Goal: Task Accomplishment & Management: Use online tool/utility

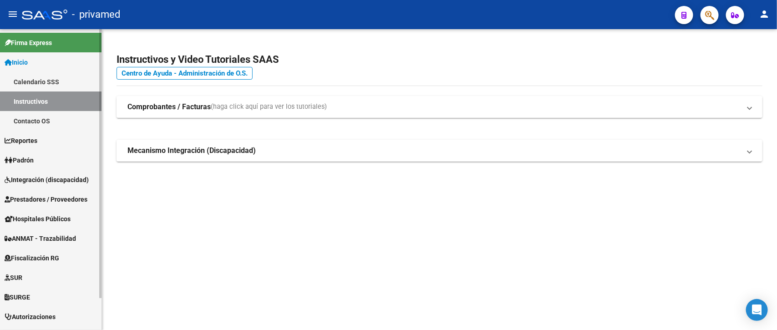
click at [46, 177] on span "Integración (discapacidad)" at bounding box center [47, 180] width 84 height 10
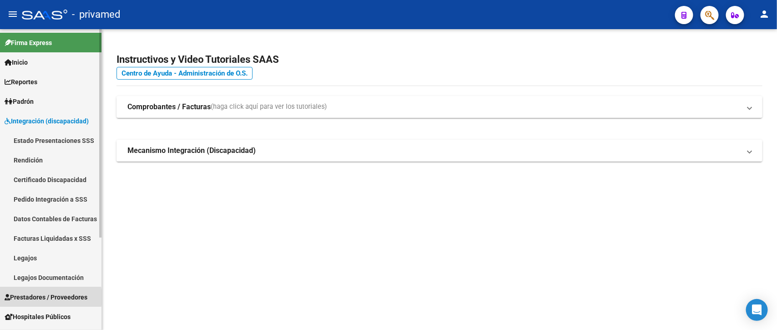
click at [33, 297] on span "Prestadores / Proveedores" at bounding box center [46, 297] width 83 height 10
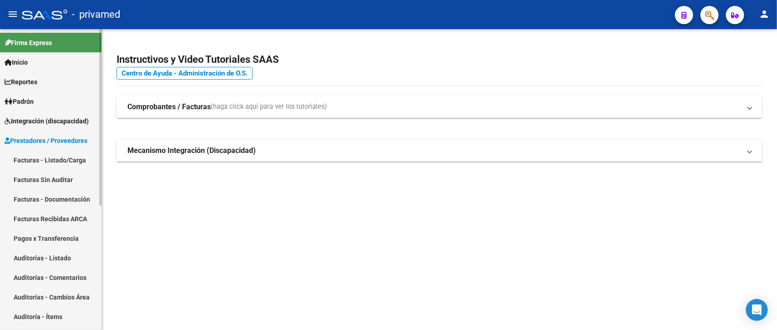
click at [44, 159] on link "Facturas - Listado/Carga" at bounding box center [51, 160] width 102 height 20
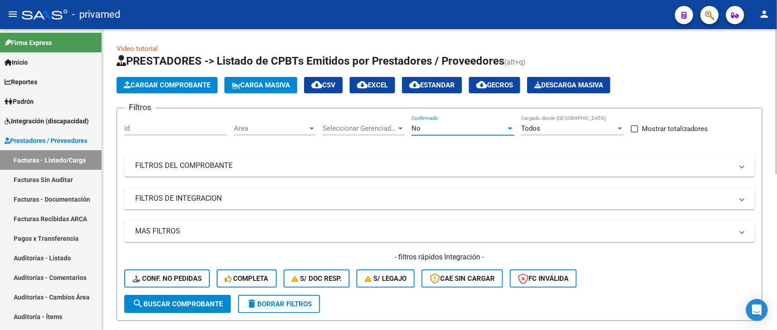
click at [472, 131] on div "No" at bounding box center [459, 128] width 95 height 8
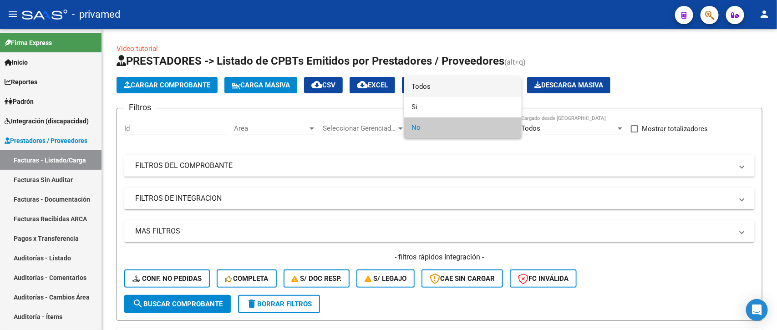
click at [461, 86] on span "Todos" at bounding box center [463, 86] width 103 height 20
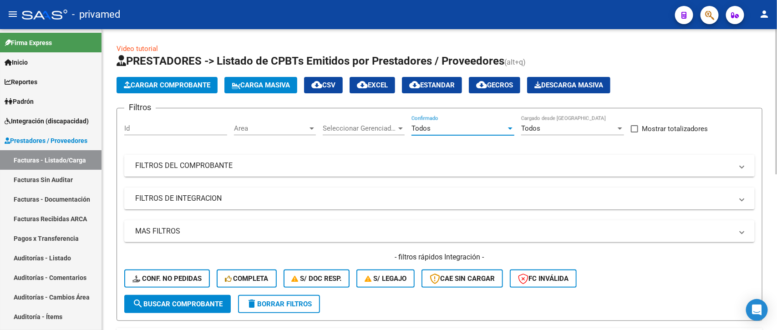
click at [315, 165] on mat-panel-title "FILTROS DEL COMPROBANTE" at bounding box center [434, 166] width 598 height 10
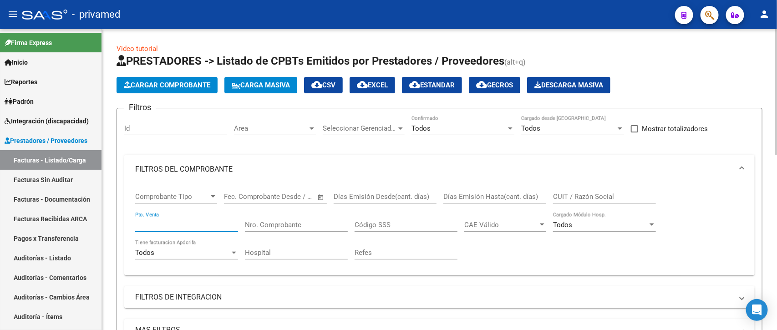
click at [218, 224] on input "Pto. Venta" at bounding box center [186, 225] width 103 height 8
type input "1"
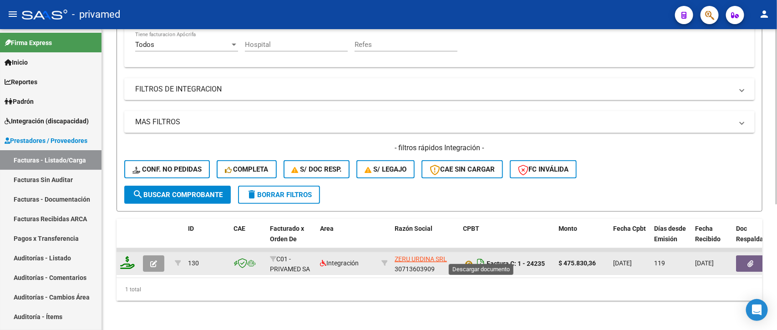
click at [480, 256] on icon "Descargar documento" at bounding box center [481, 263] width 12 height 15
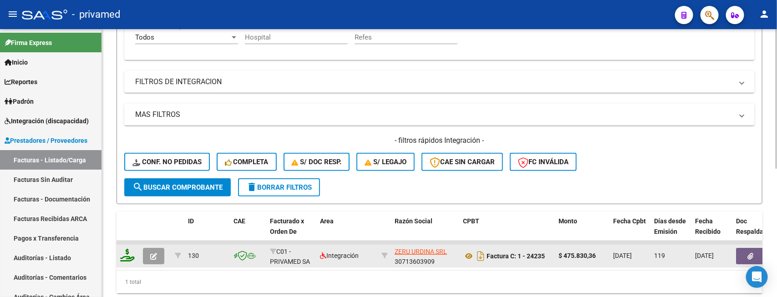
click at [748, 256] on icon "button" at bounding box center [751, 256] width 6 height 7
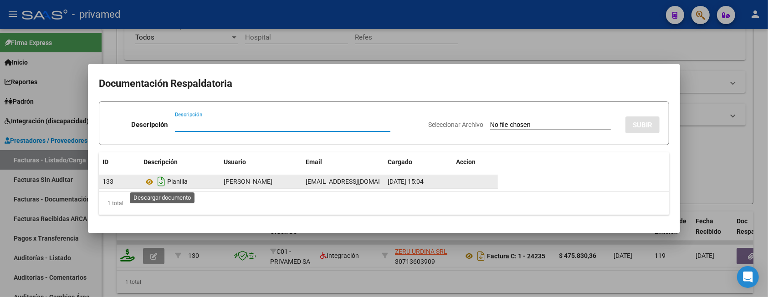
click at [160, 180] on icon "Descargar documento" at bounding box center [161, 181] width 12 height 15
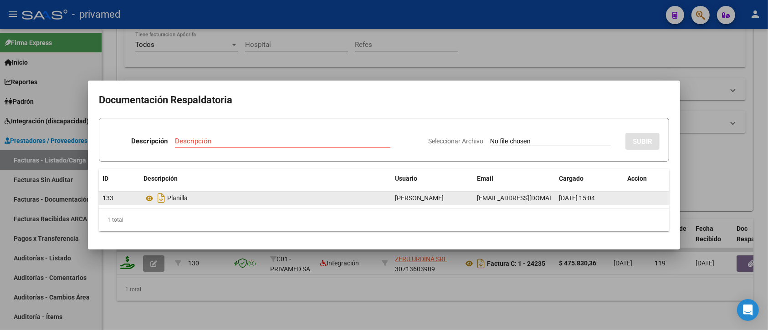
click at [507, 46] on div at bounding box center [384, 165] width 768 height 330
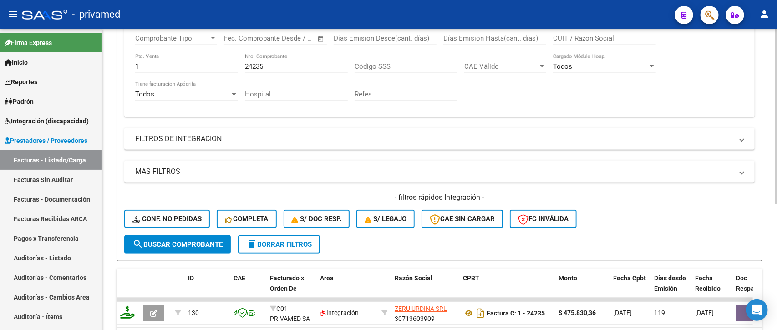
scroll to position [102, 0]
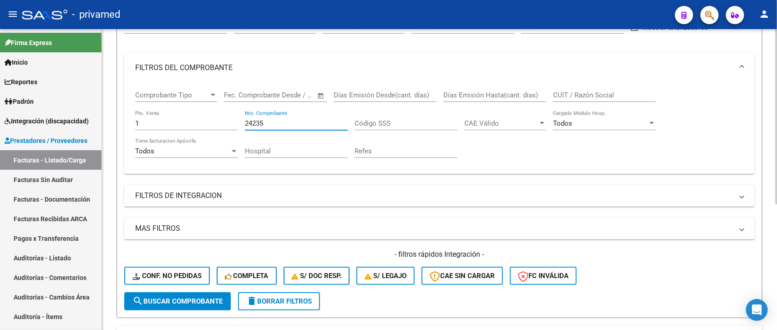
click at [299, 119] on input "24235" at bounding box center [296, 123] width 103 height 8
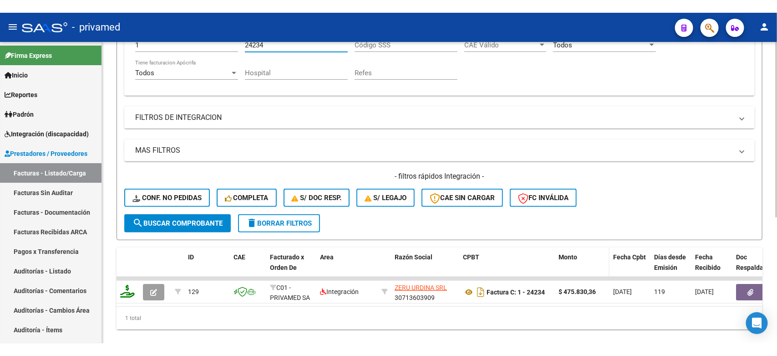
scroll to position [215, 0]
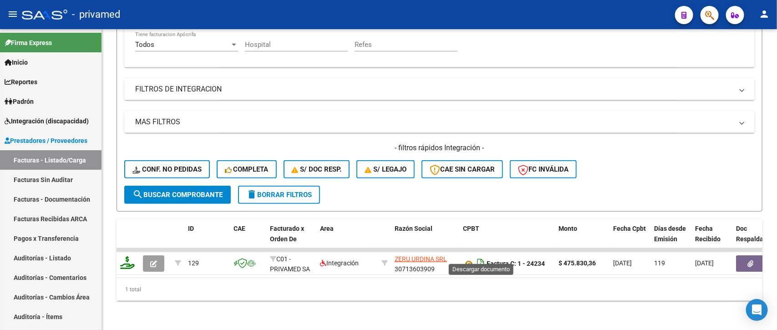
type input "24234"
click at [480, 256] on icon "Descargar documento" at bounding box center [481, 263] width 12 height 15
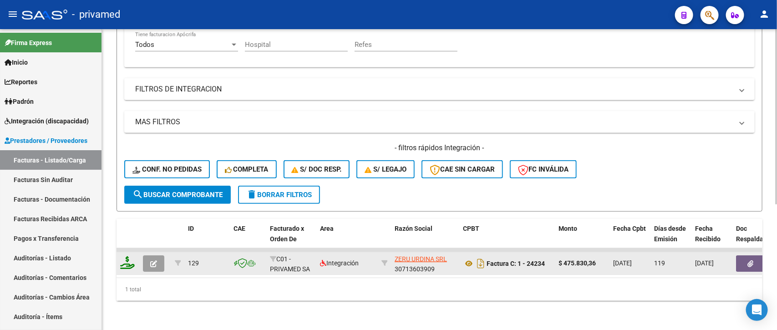
click at [751, 260] on icon "button" at bounding box center [751, 263] width 6 height 7
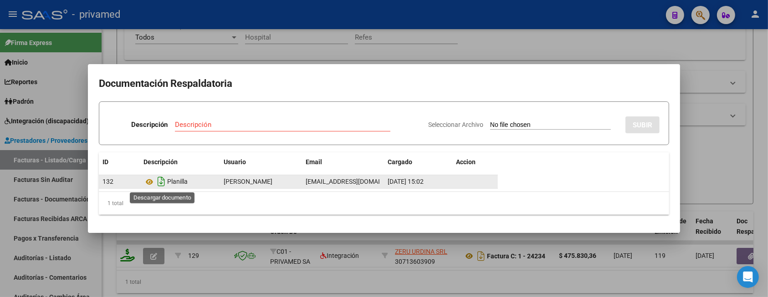
click at [158, 182] on icon "Descargar documento" at bounding box center [161, 181] width 12 height 15
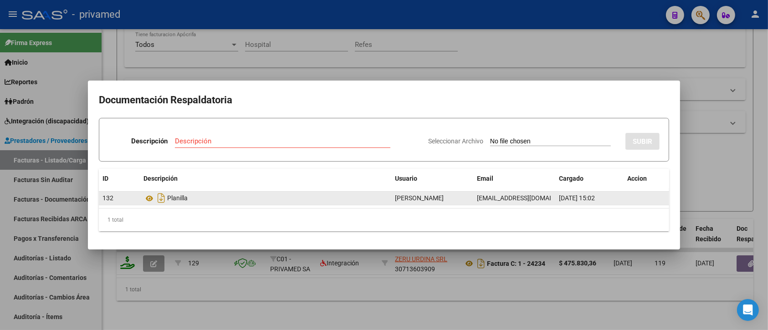
click at [716, 71] on div at bounding box center [384, 165] width 768 height 330
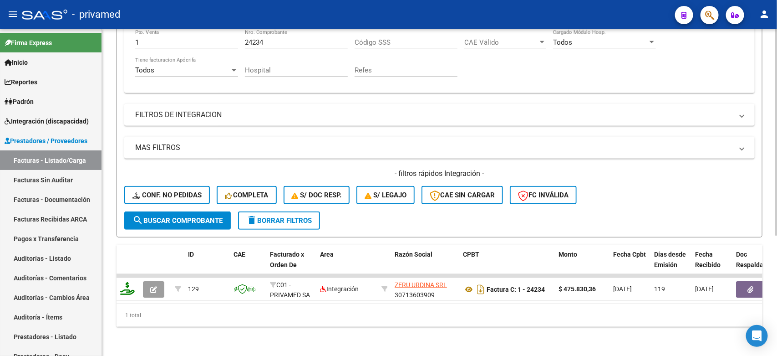
scroll to position [0, 0]
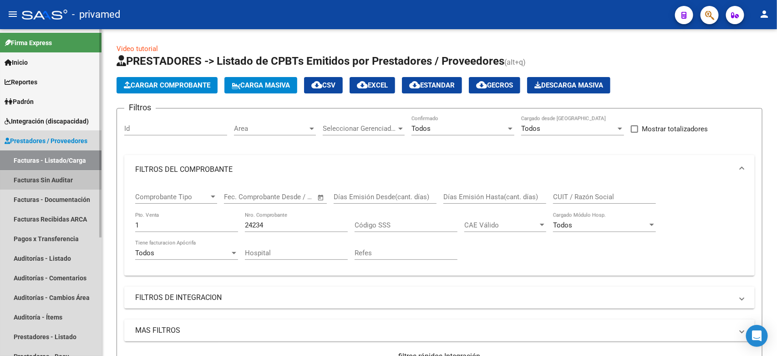
click at [50, 178] on link "Facturas Sin Auditar" at bounding box center [51, 180] width 102 height 20
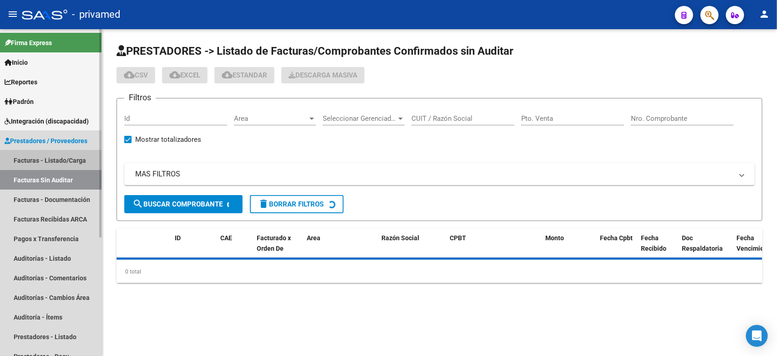
click at [57, 158] on link "Facturas - Listado/Carga" at bounding box center [51, 160] width 102 height 20
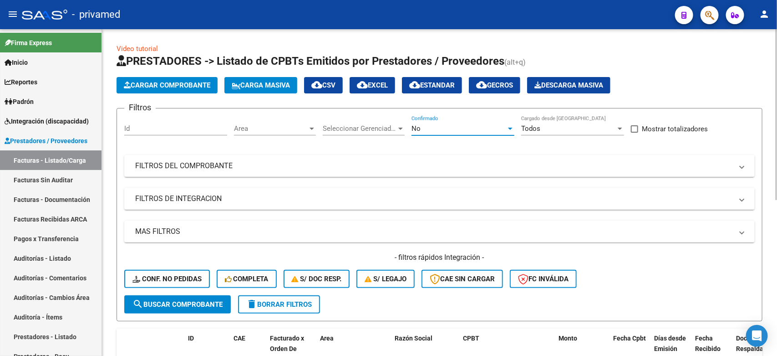
click at [436, 127] on div "No" at bounding box center [459, 128] width 95 height 8
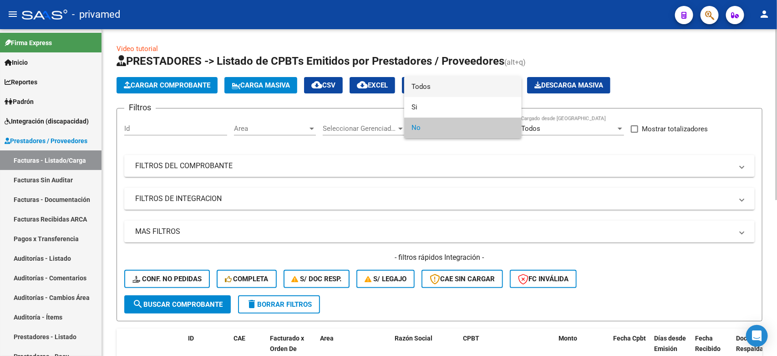
click at [426, 88] on span "Todos" at bounding box center [463, 86] width 103 height 20
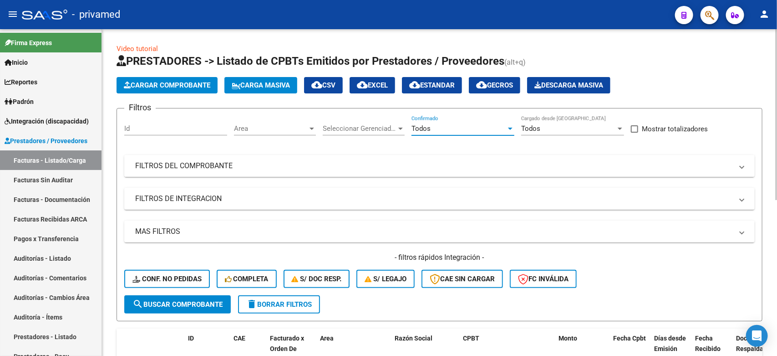
click at [381, 159] on mat-expansion-panel-header "FILTROS DEL COMPROBANTE" at bounding box center [439, 166] width 631 height 22
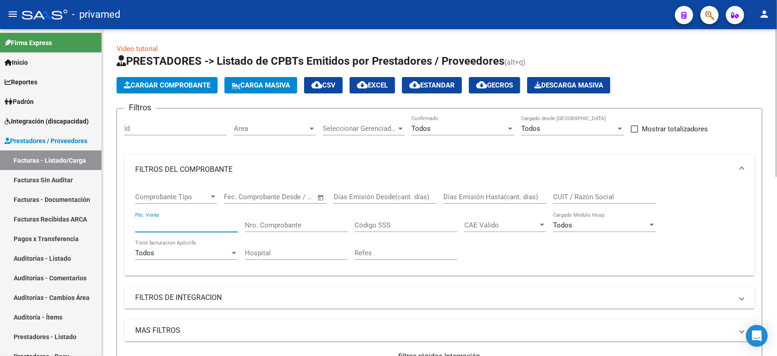
click at [202, 224] on input "Pto. Venta" at bounding box center [186, 225] width 103 height 8
type input "7"
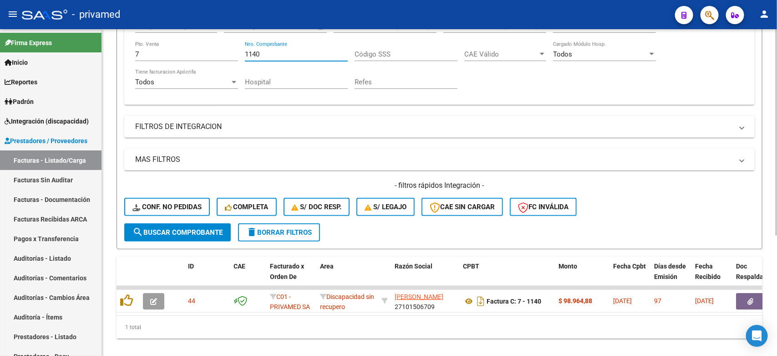
type input "1140"
click at [691, 85] on div "Comprobante Tipo Comprobante Tipo Fecha inicio – Fecha fin Fec. Comprobante Des…" at bounding box center [439, 55] width 609 height 84
click at [698, 200] on div "- filtros rápidos Integración - Conf. no pedidas Completa S/ Doc Resp. S/ legaj…" at bounding box center [439, 201] width 631 height 43
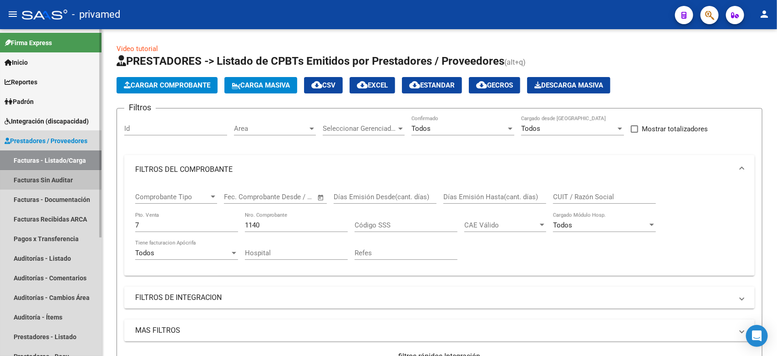
click at [48, 183] on link "Facturas Sin Auditar" at bounding box center [51, 180] width 102 height 20
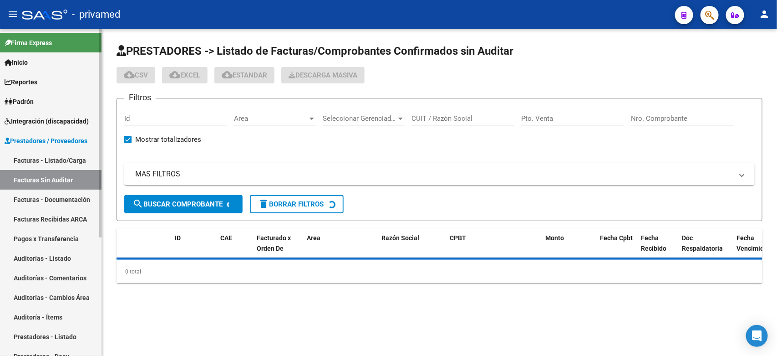
click at [48, 162] on link "Facturas - Listado/Carga" at bounding box center [51, 160] width 102 height 20
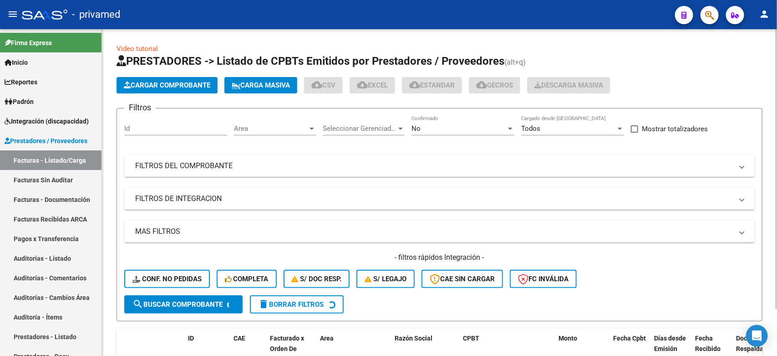
click at [597, 47] on div "Video tutorial PRESTADORES -> Listado de CPBTs Emitidos por Prestadores / Prove…" at bounding box center [440, 213] width 646 height 339
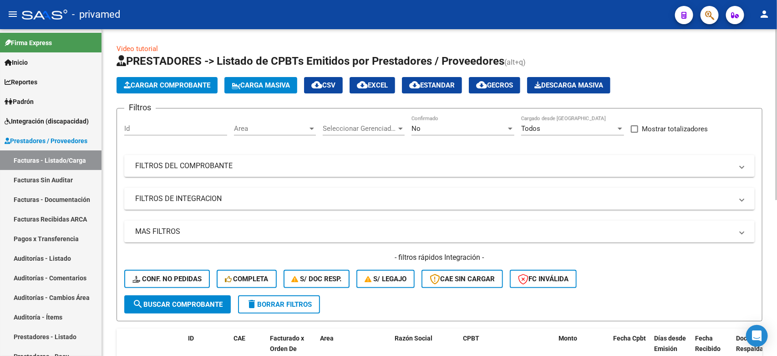
click at [466, 133] on div "No Confirmado" at bounding box center [463, 126] width 103 height 20
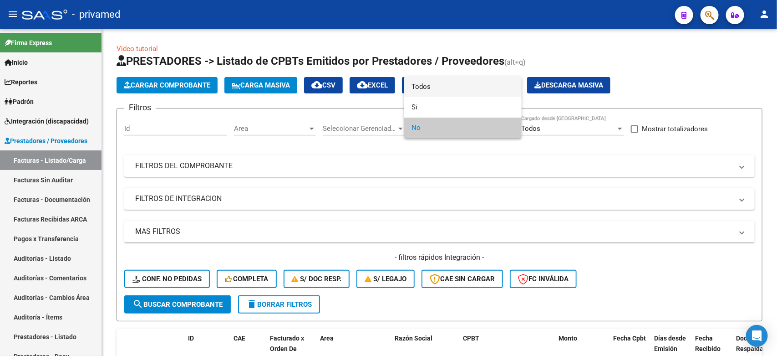
click at [461, 84] on span "Todos" at bounding box center [463, 86] width 103 height 20
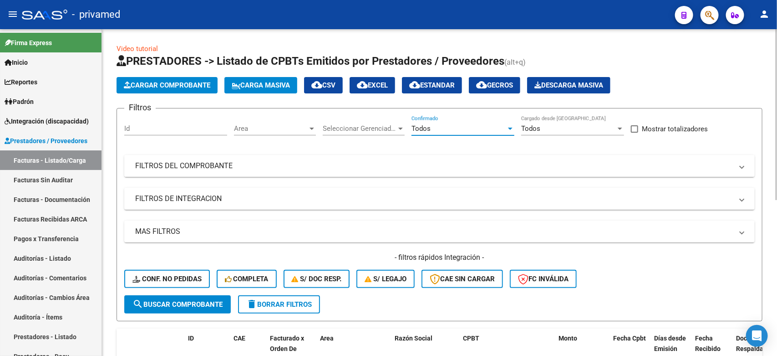
click at [311, 166] on mat-panel-title "FILTROS DEL COMPROBANTE" at bounding box center [434, 166] width 598 height 10
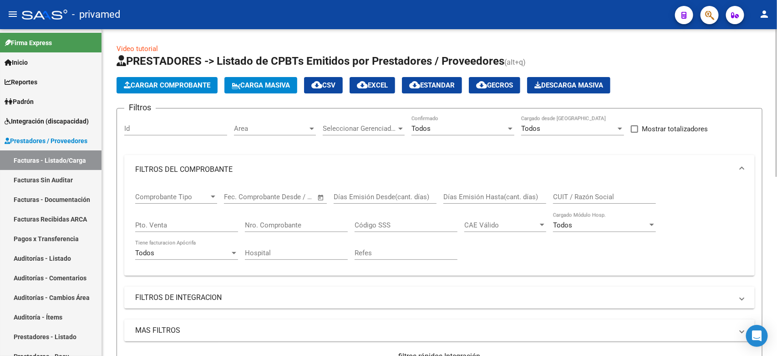
click at [285, 226] on input "Nro. Comprobante" at bounding box center [296, 225] width 103 height 8
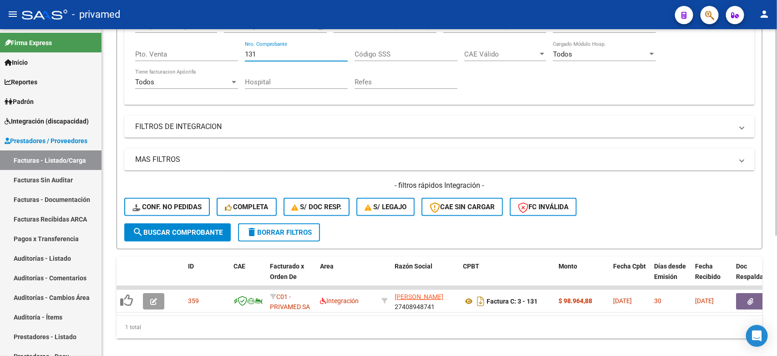
type input "131"
click at [682, 193] on div "- filtros rápidos Integración - Conf. no pedidas Completa S/ Doc Resp. S/ legaj…" at bounding box center [439, 201] width 631 height 43
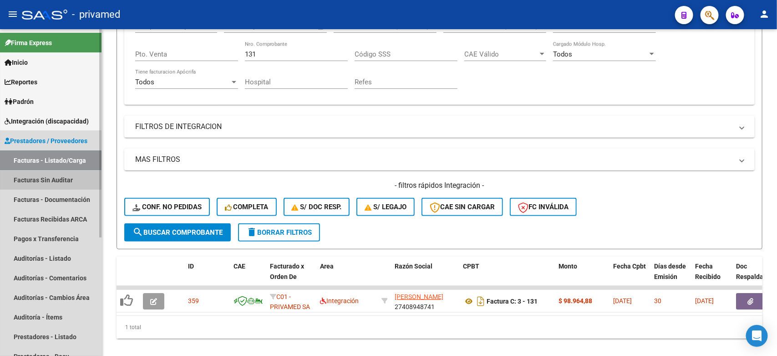
click at [46, 179] on link "Facturas Sin Auditar" at bounding box center [51, 180] width 102 height 20
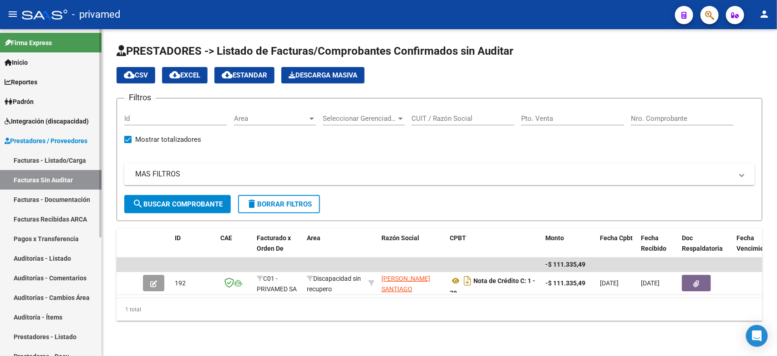
click at [39, 151] on link "Facturas - Listado/Carga" at bounding box center [51, 160] width 102 height 20
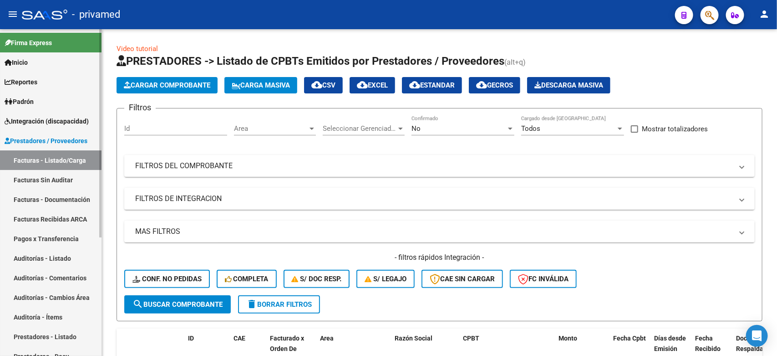
click at [56, 115] on link "Integración (discapacidad)" at bounding box center [51, 121] width 102 height 20
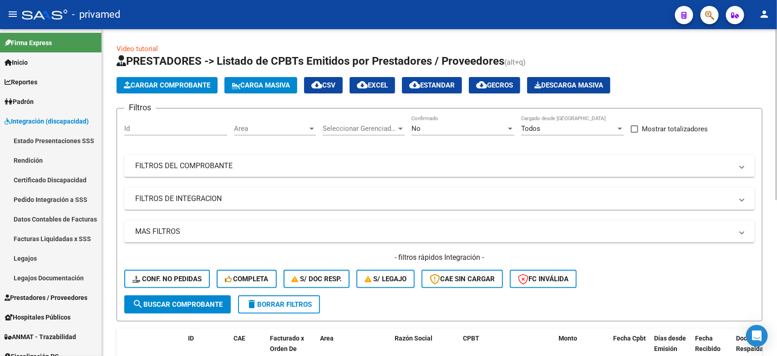
click at [688, 79] on div "Cargar Comprobante Carga Masiva cloud_download CSV cloud_download EXCEL cloud_d…" at bounding box center [440, 85] width 646 height 16
click at [704, 78] on div "Cargar Comprobante Carga Masiva cloud_download CSV cloud_download EXCEL cloud_d…" at bounding box center [440, 85] width 646 height 16
click at [463, 130] on div "No" at bounding box center [459, 128] width 95 height 8
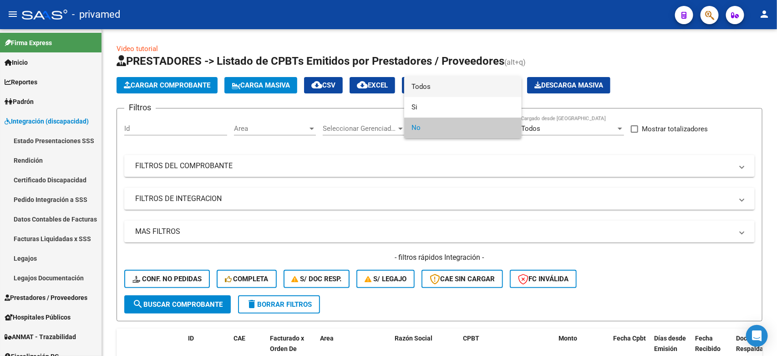
click at [447, 89] on span "Todos" at bounding box center [463, 86] width 103 height 20
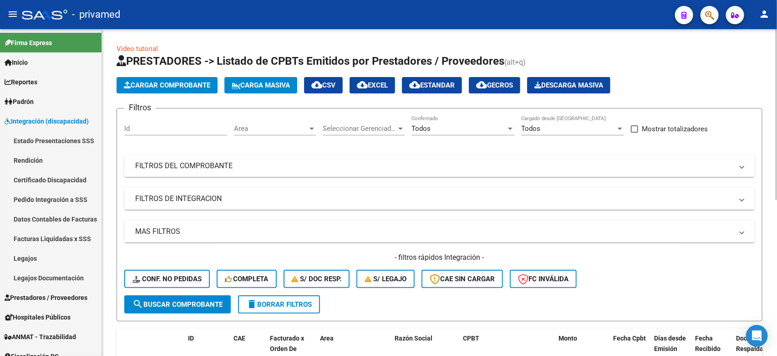
click at [323, 163] on mat-panel-title "FILTROS DEL COMPROBANTE" at bounding box center [434, 166] width 598 height 10
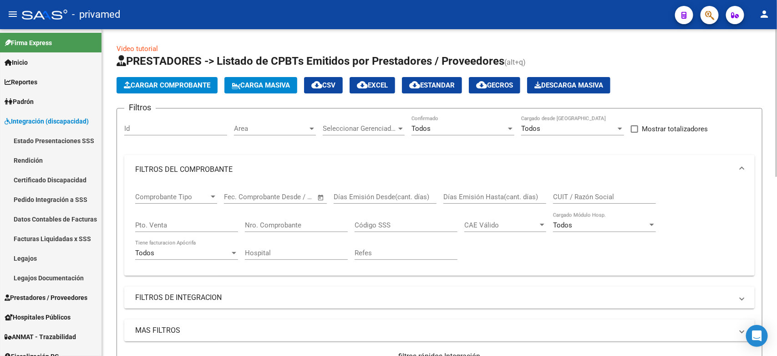
click at [278, 226] on input "Nro. Comprobante" at bounding box center [296, 225] width 103 height 8
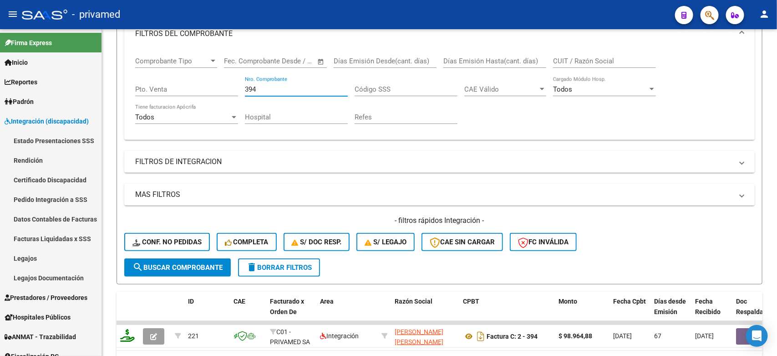
drag, startPoint x: 294, startPoint y: 35, endPoint x: 196, endPoint y: 2, distance: 103.1
click at [207, 24] on div "menu - privamed person Firma Express Inicio Calendario SSS Instructivos Contact…" at bounding box center [388, 178] width 777 height 356
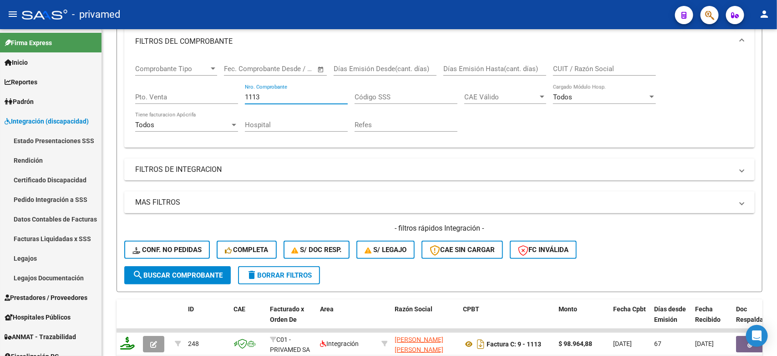
drag, startPoint x: 287, startPoint y: 35, endPoint x: 191, endPoint y: 26, distance: 96.0
click at [191, 26] on div "menu - privamed person Firma Express Inicio Calendario SSS Instructivos Contact…" at bounding box center [388, 178] width 777 height 356
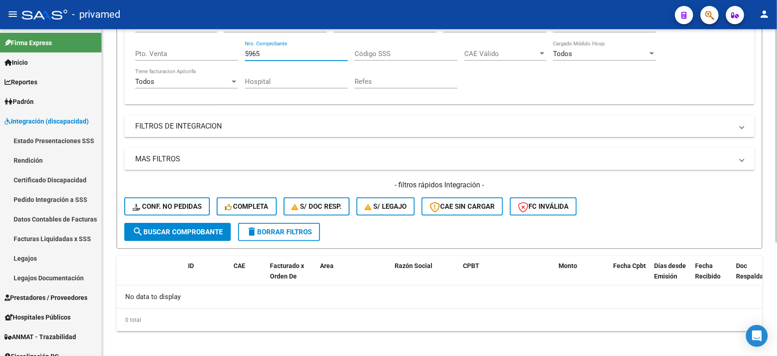
scroll to position [173, 0]
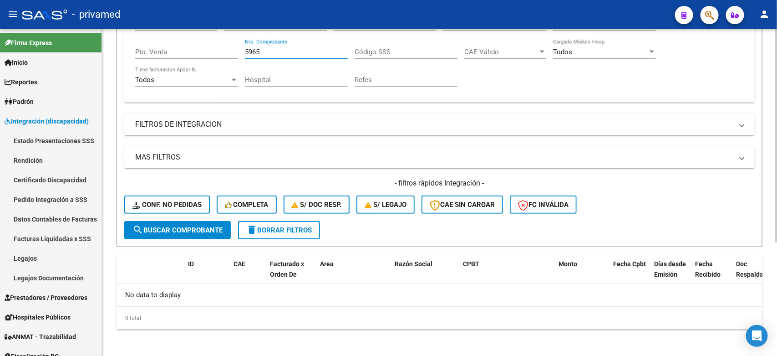
drag, startPoint x: 297, startPoint y: 51, endPoint x: 196, endPoint y: 44, distance: 100.9
click at [196, 44] on div "Comprobante Tipo Comprobante Tipo Fecha inicio – Fecha fin Fec. Comprobante Des…" at bounding box center [439, 53] width 609 height 84
type input "2743"
click at [693, 76] on div "Comprobante Tipo Comprobante Tipo Fecha inicio – Fecha fin Fec. Comprobante Des…" at bounding box center [439, 53] width 609 height 84
click at [703, 62] on div "Comprobante Tipo Comprobante Tipo Fecha inicio – Fecha fin Fec. Comprobante Des…" at bounding box center [439, 53] width 609 height 84
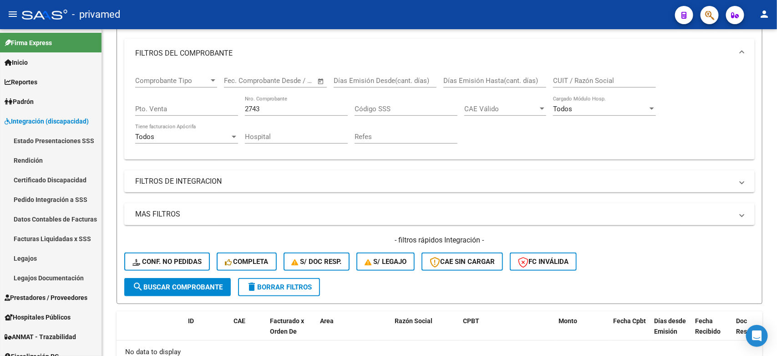
scroll to position [59, 0]
